Goal: Find specific page/section: Find specific page/section

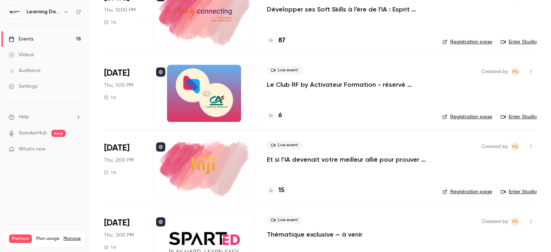
scroll to position [1155, 0]
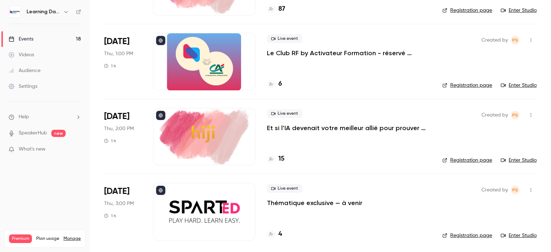
click at [343, 201] on p "Thématique exclusive — à venir" at bounding box center [314, 203] width 95 height 9
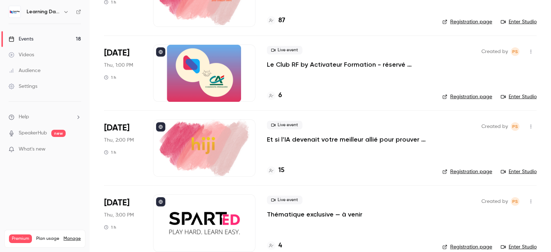
scroll to position [1155, 0]
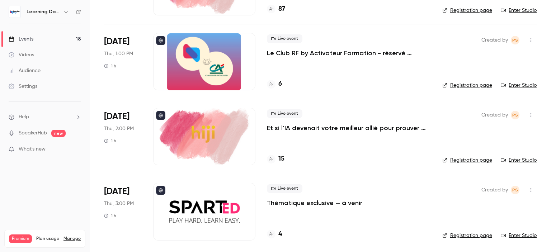
click at [281, 235] on h4 "4" at bounding box center [280, 235] width 4 height 10
